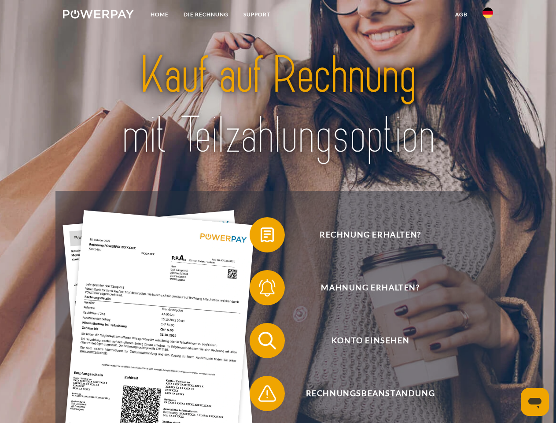
click at [98, 15] on img at bounding box center [98, 14] width 71 height 9
click at [488, 15] on img at bounding box center [487, 12] width 11 height 11
click at [461, 15] on link "agb" at bounding box center [461, 15] width 27 height 16
click at [261, 236] on span at bounding box center [254, 235] width 44 height 44
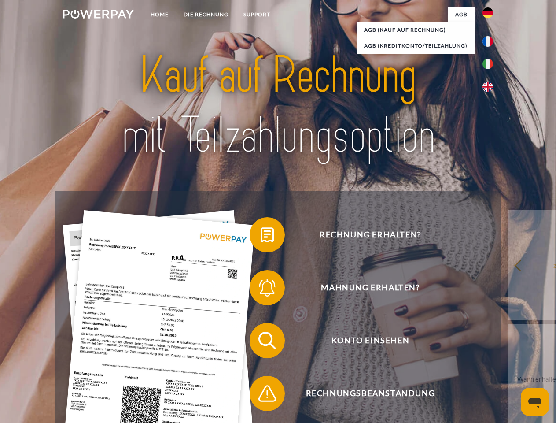
click at [261, 289] on span at bounding box center [254, 287] width 44 height 44
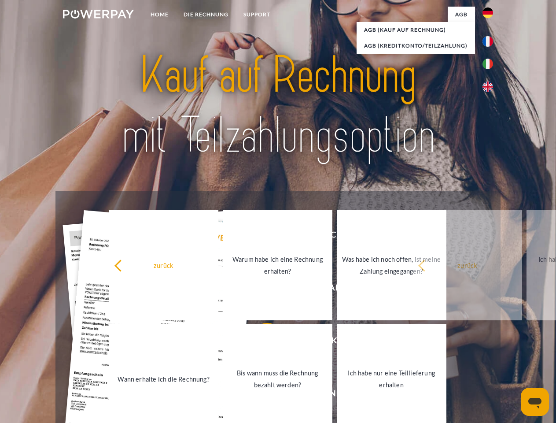
click at [261, 342] on link "Bis wann muss die Rechnung bezahlt werden?" at bounding box center [278, 378] width 110 height 110
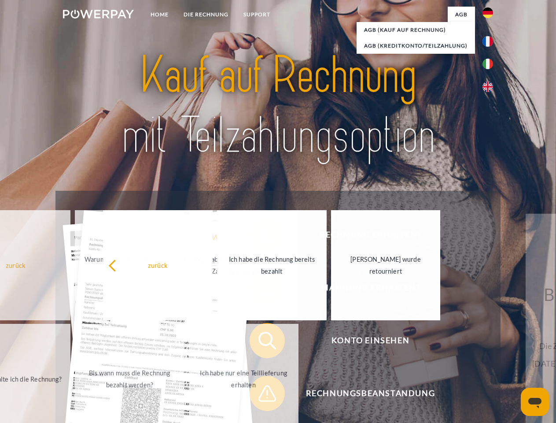
click at [261, 395] on span at bounding box center [254, 393] width 44 height 44
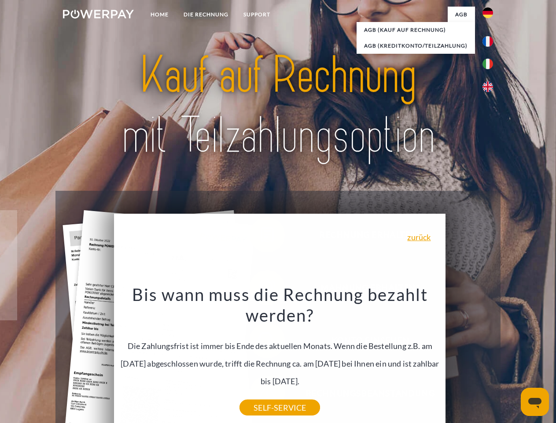
click at [535, 401] on icon "Messaging-Fenster öffnen" at bounding box center [534, 402] width 13 height 11
